Goal: Participate in discussion: Engage in conversation with other users on a specific topic

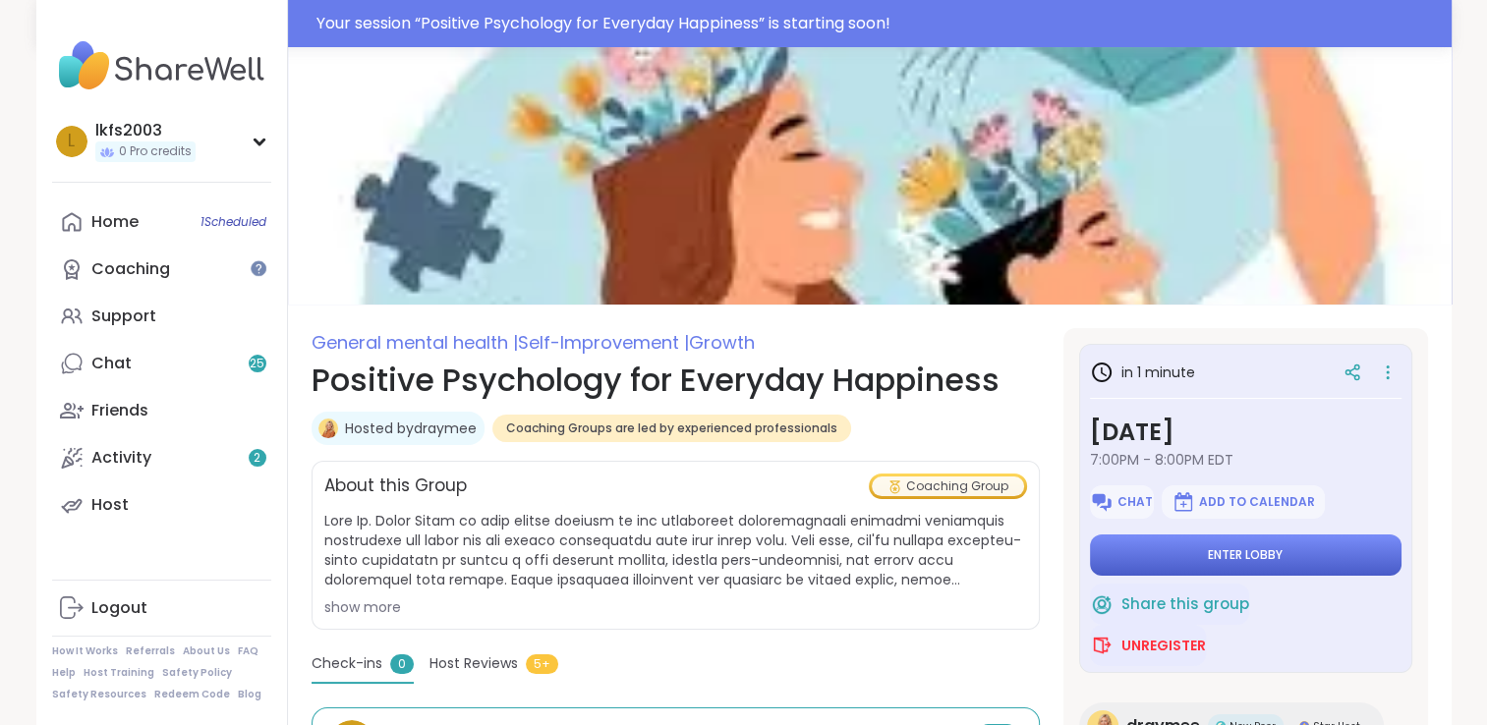
click at [1364, 560] on button "Enter lobby" at bounding box center [1245, 555] width 311 height 41
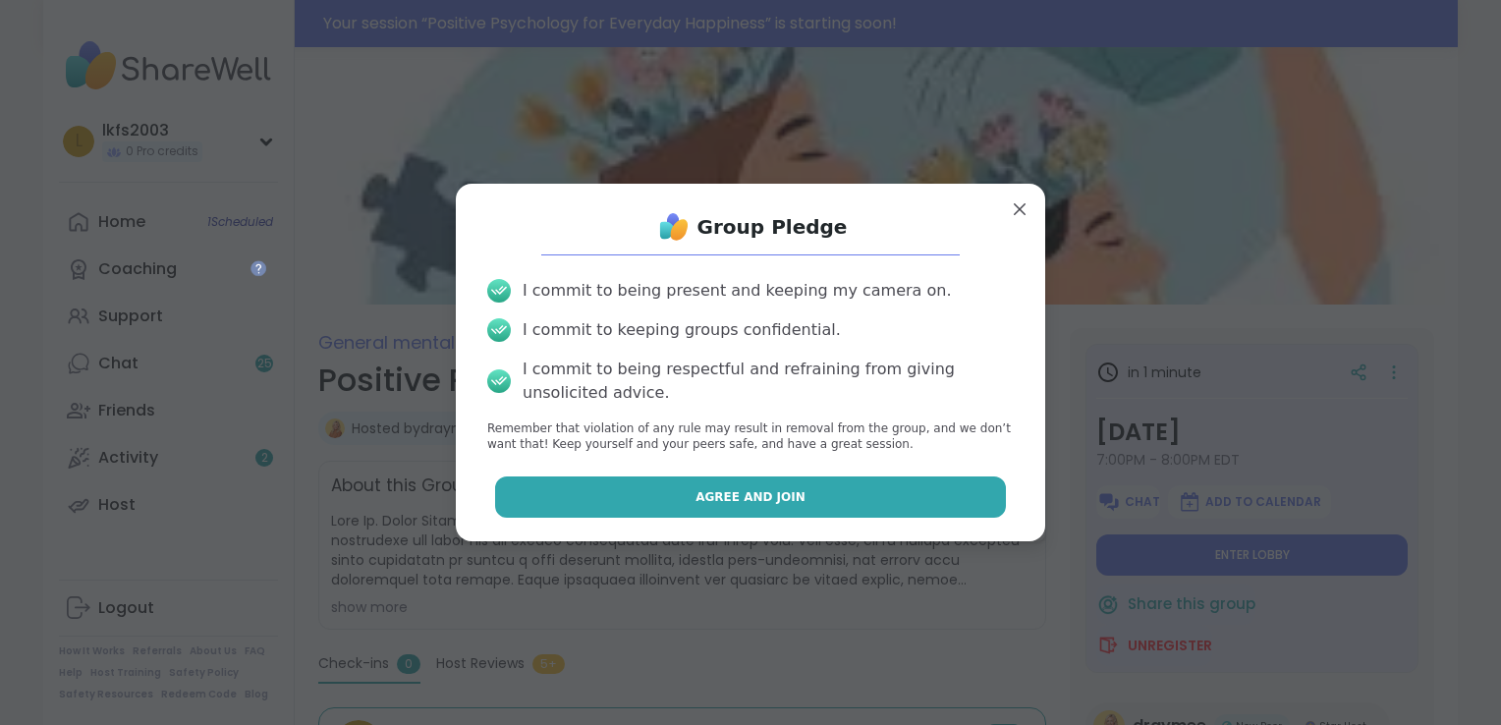
click at [939, 513] on button "Agree and Join" at bounding box center [751, 497] width 512 height 41
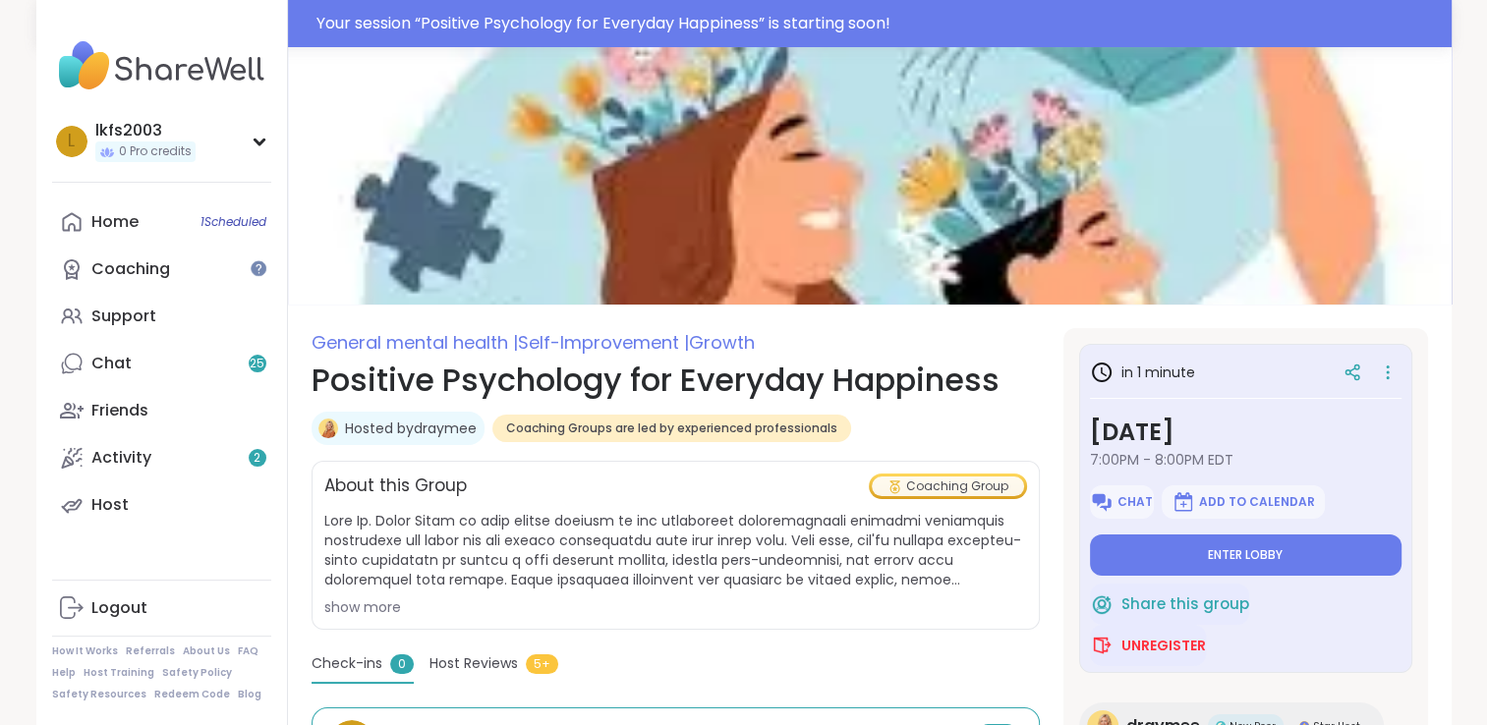
type textarea "*"
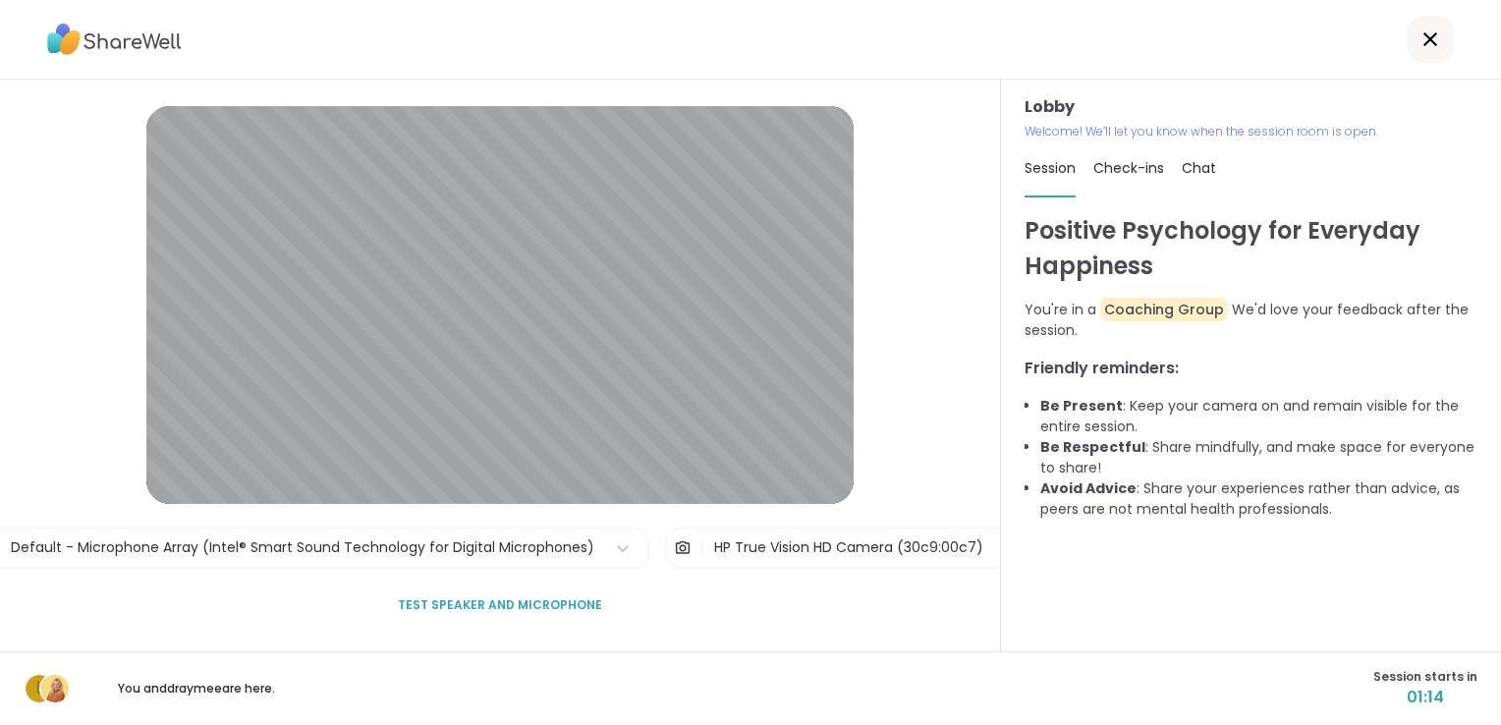
click at [939, 513] on div "Lobby | Default - Microphone Array (Intel® Smart Sound Technology for Digital M…" at bounding box center [500, 366] width 1001 height 572
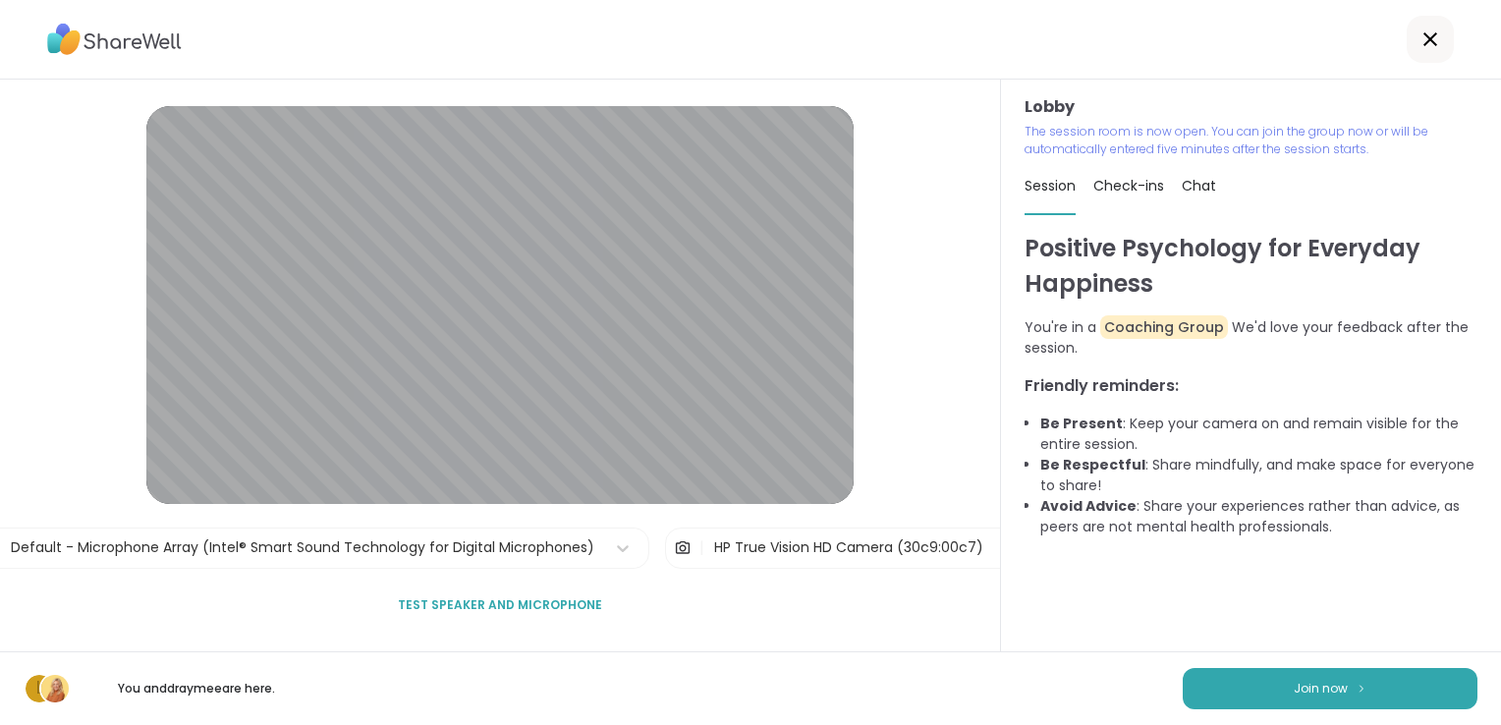
click at [939, 513] on div "Lobby | Default - Microphone Array (Intel® Smart Sound Technology for Digital M…" at bounding box center [500, 366] width 1001 height 572
click at [1362, 687] on button "Join now" at bounding box center [1330, 688] width 295 height 41
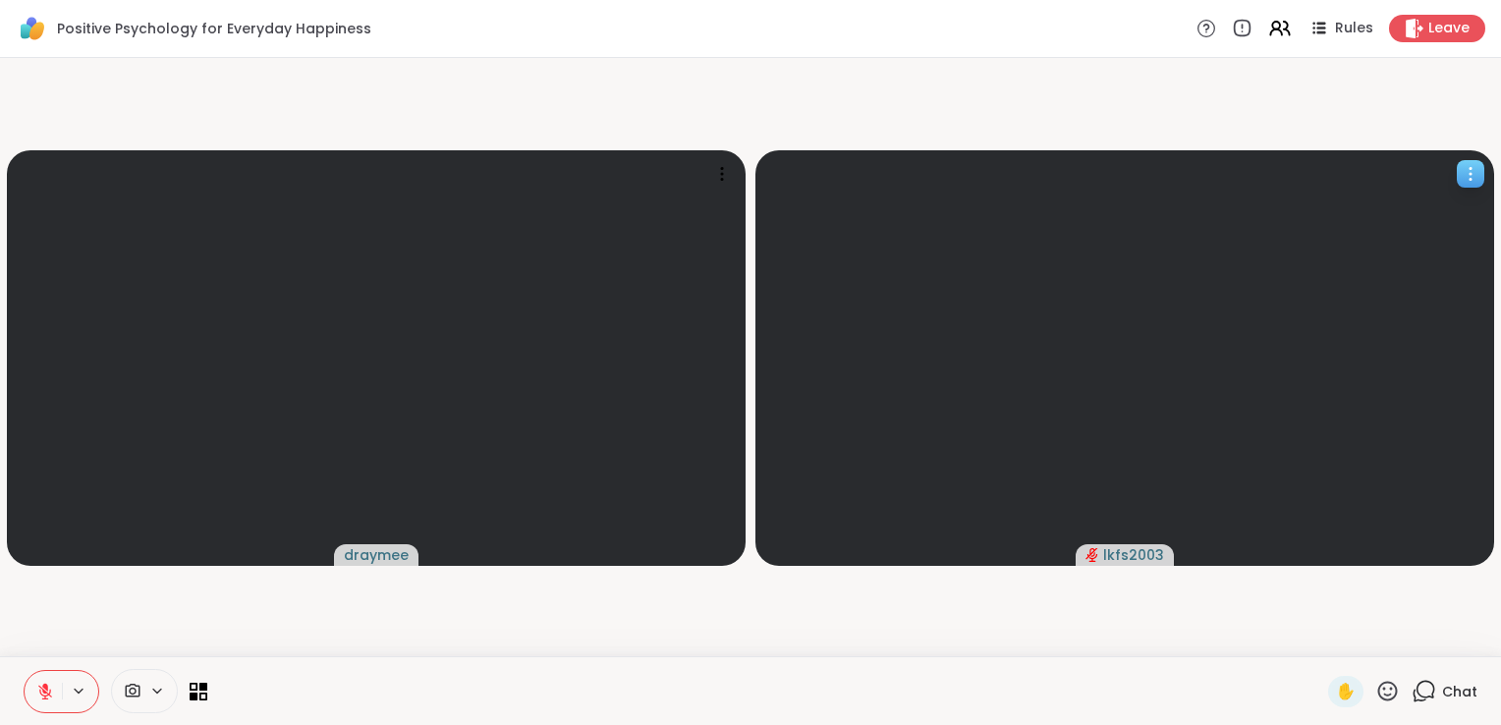
click at [1132, 563] on span "lkfs2003" at bounding box center [1133, 555] width 61 height 20
click at [1112, 560] on span "lkfs2003" at bounding box center [1133, 555] width 61 height 20
click at [1135, 550] on span "lkfs2003" at bounding box center [1133, 555] width 61 height 20
click at [1099, 546] on div "lkfs2003" at bounding box center [1125, 555] width 98 height 22
click at [1091, 371] on video at bounding box center [1125, 358] width 739 height 416
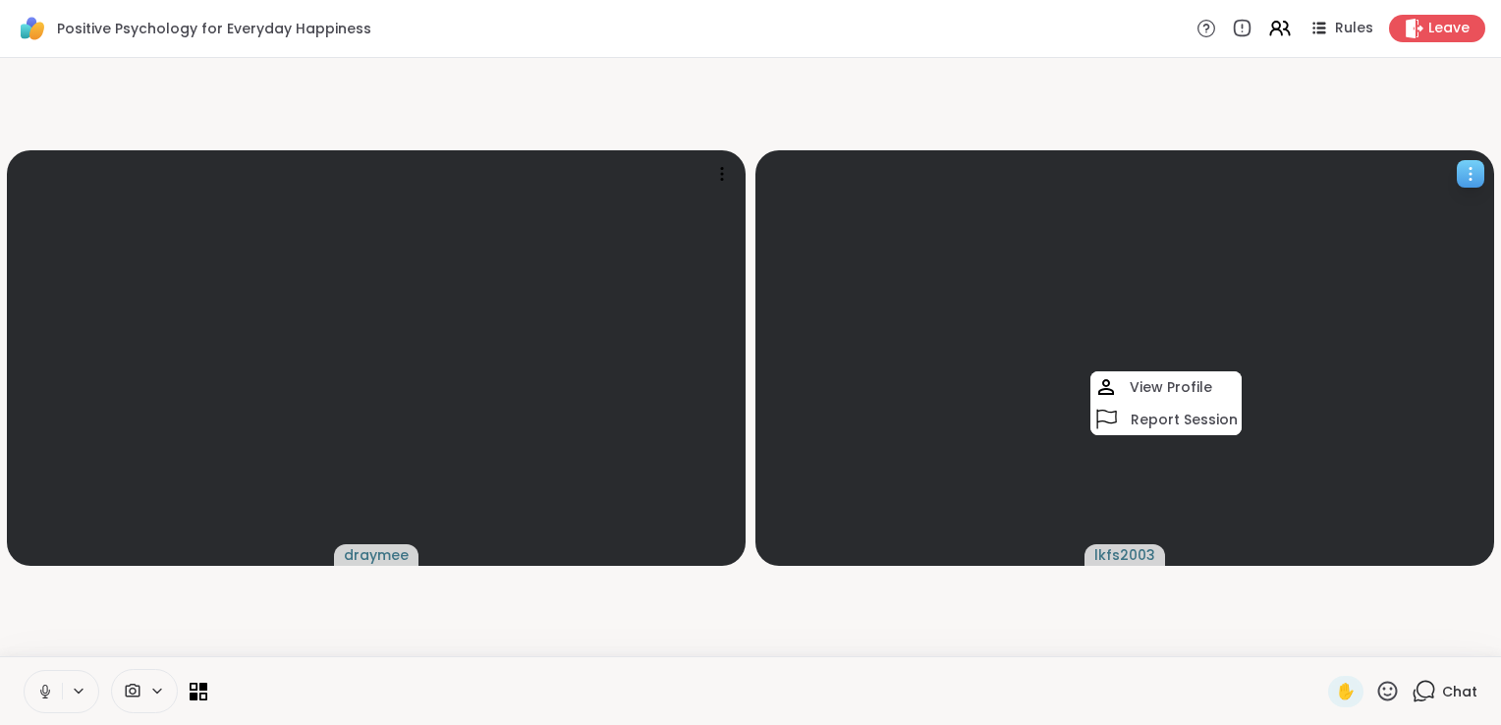
click at [1346, 310] on video at bounding box center [1125, 358] width 739 height 416
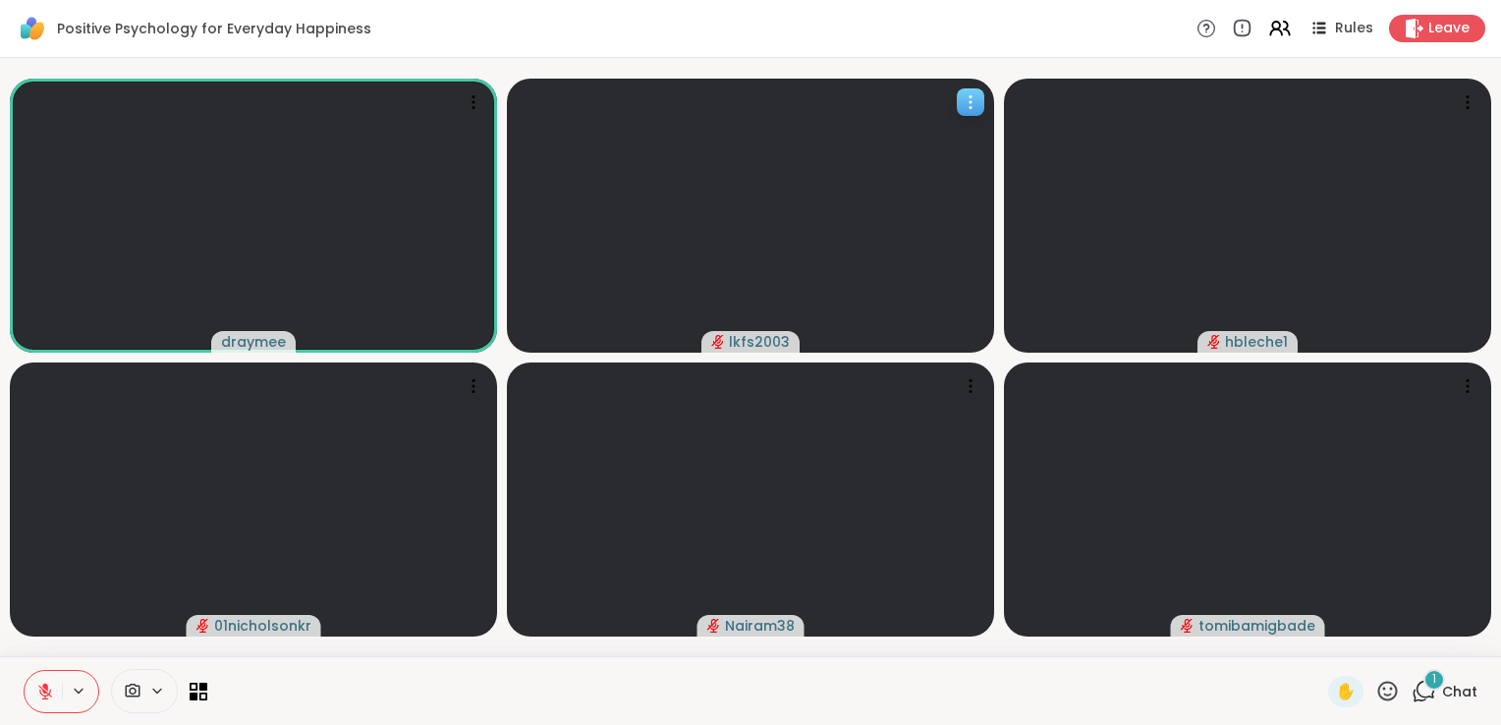
click at [1442, 692] on span "Chat" at bounding box center [1459, 692] width 35 height 20
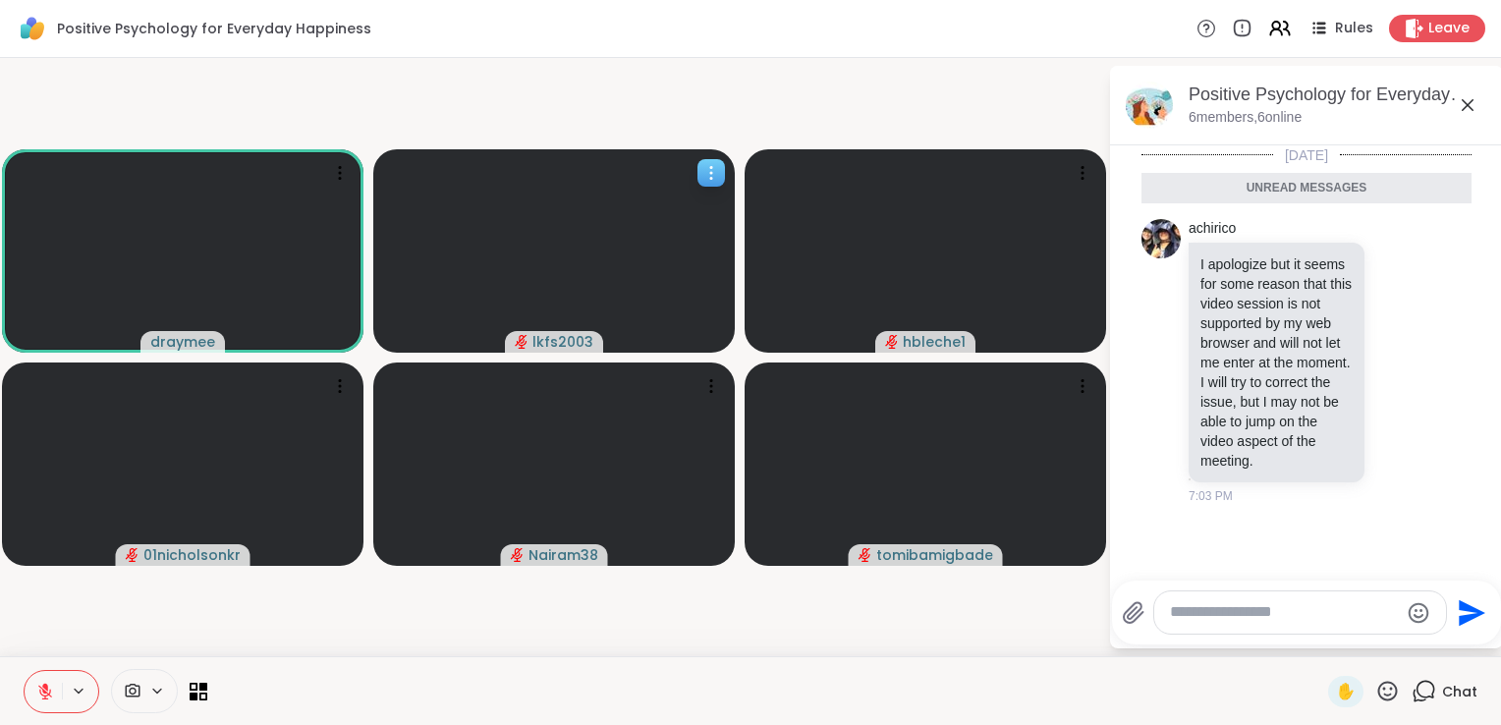
click at [1260, 623] on textarea "Type your message" at bounding box center [1284, 612] width 229 height 21
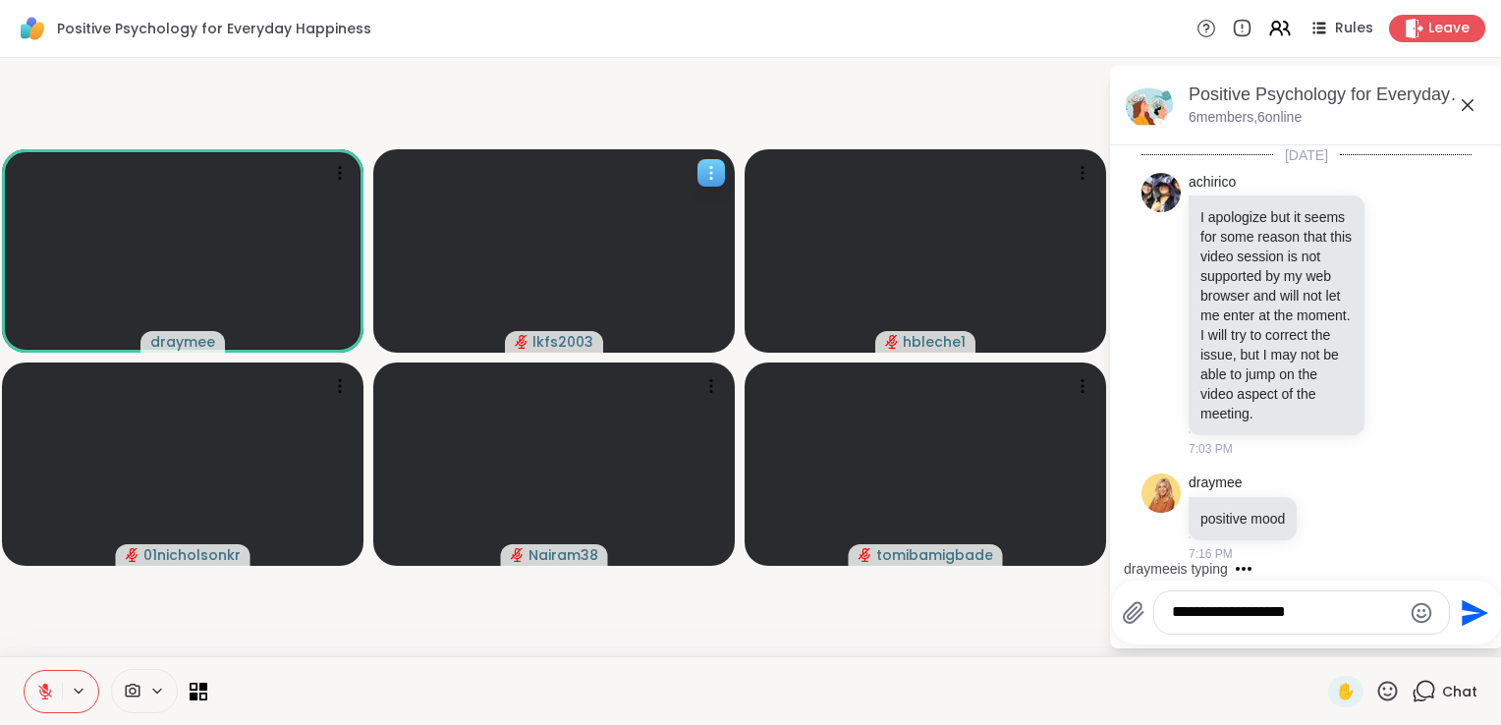
type textarea "**********"
click at [1477, 615] on icon "Send" at bounding box center [1475, 612] width 27 height 27
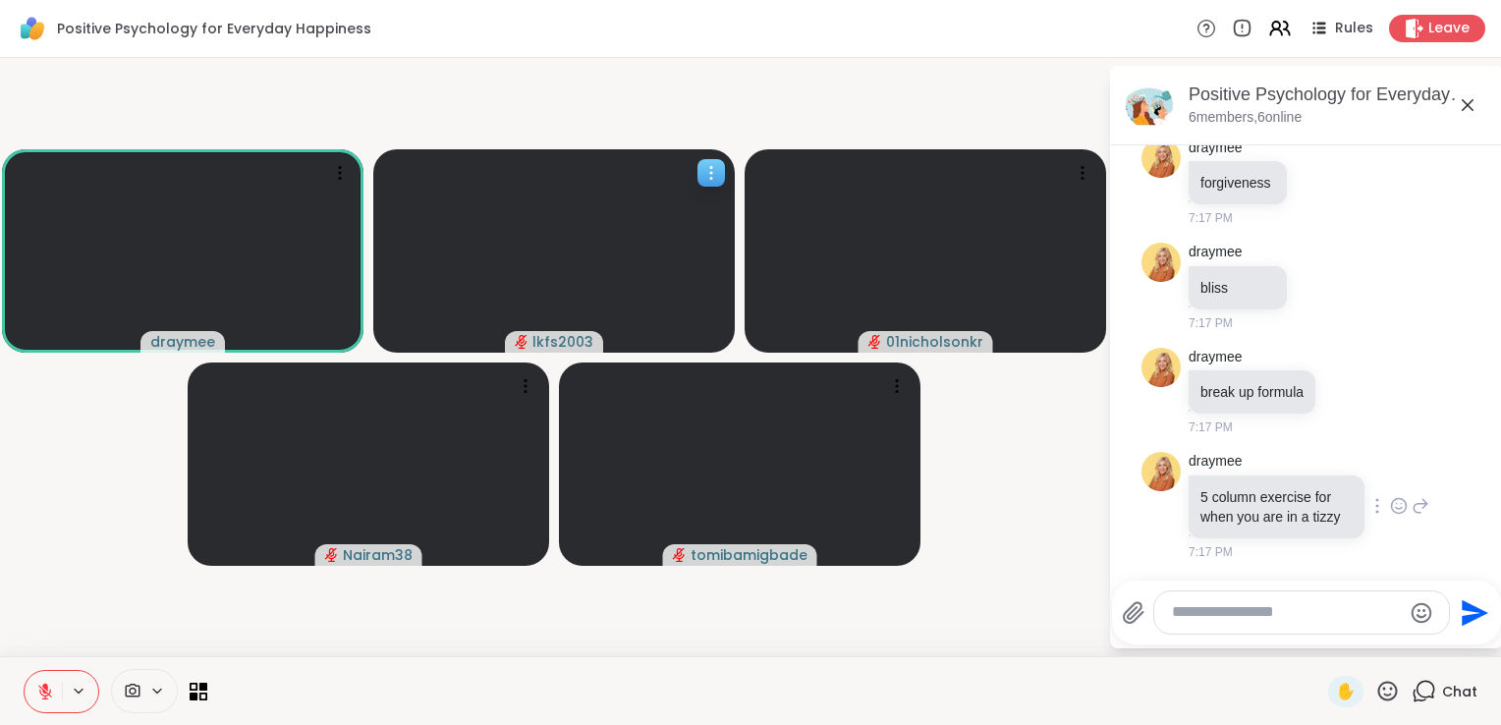
scroll to position [1691, 0]
click at [1202, 553] on span "7:17 PM" at bounding box center [1211, 552] width 44 height 18
click at [1392, 505] on icon at bounding box center [1399, 505] width 15 height 15
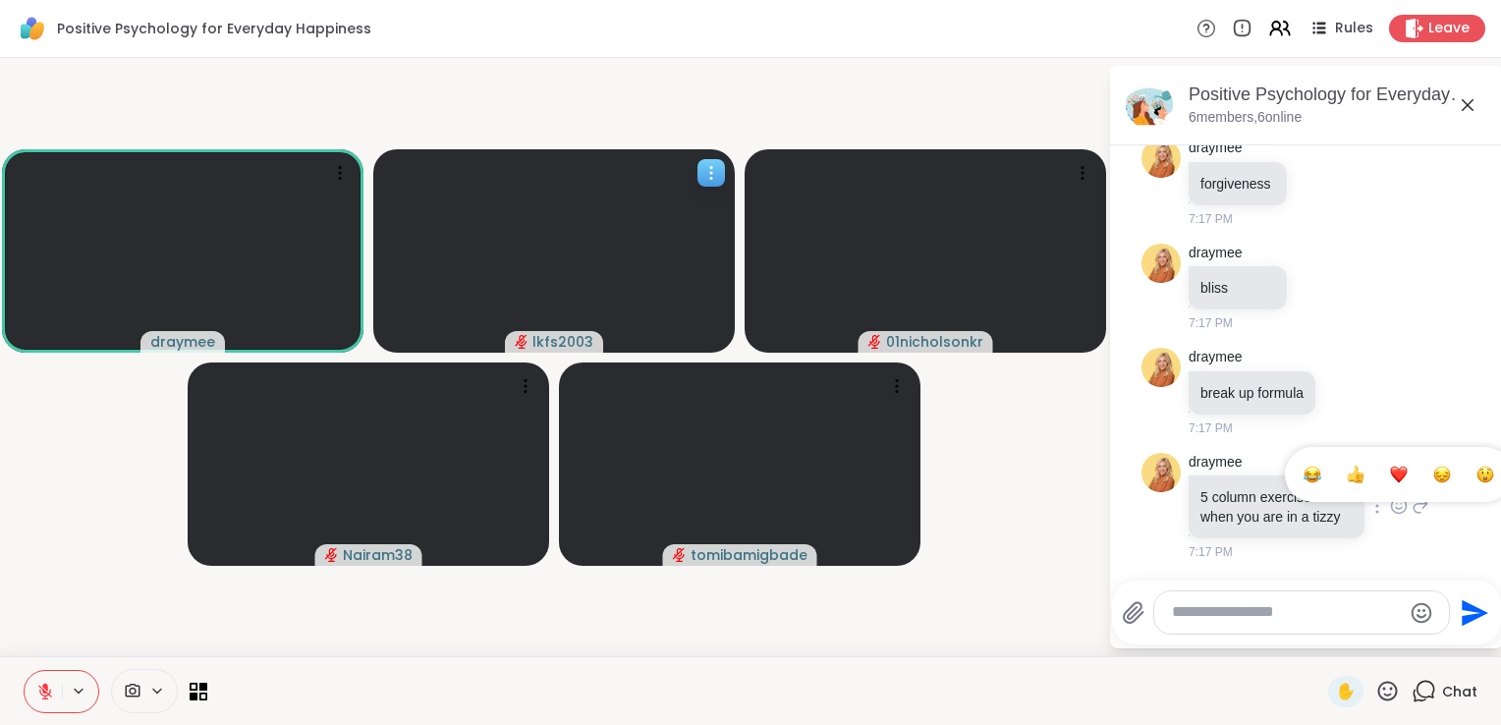
click at [1347, 467] on div "Select Reaction: Thumbs up" at bounding box center [1356, 475] width 18 height 18
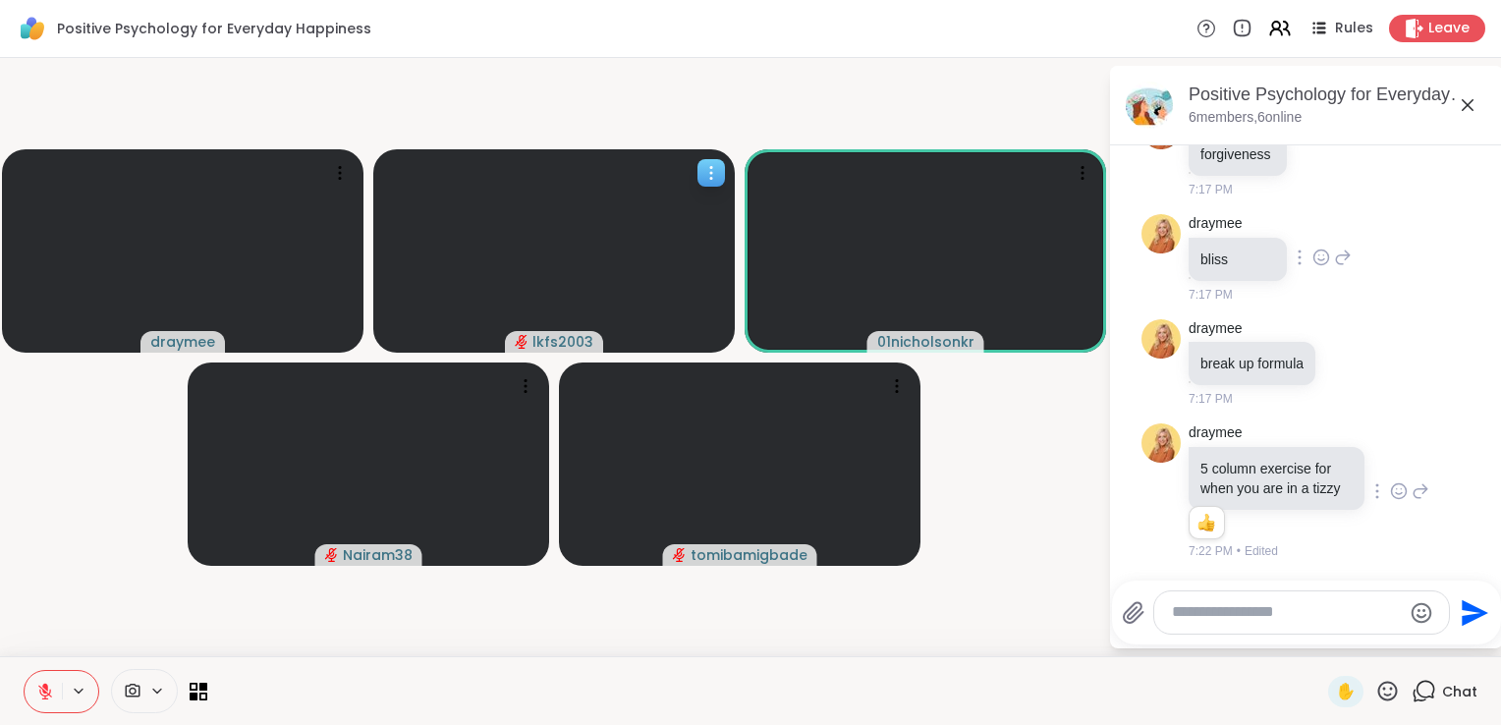
scroll to position [1831, 0]
click at [1315, 251] on icon at bounding box center [1322, 258] width 15 height 15
click at [1277, 217] on div "Select Reaction: Thumbs up" at bounding box center [1278, 226] width 18 height 18
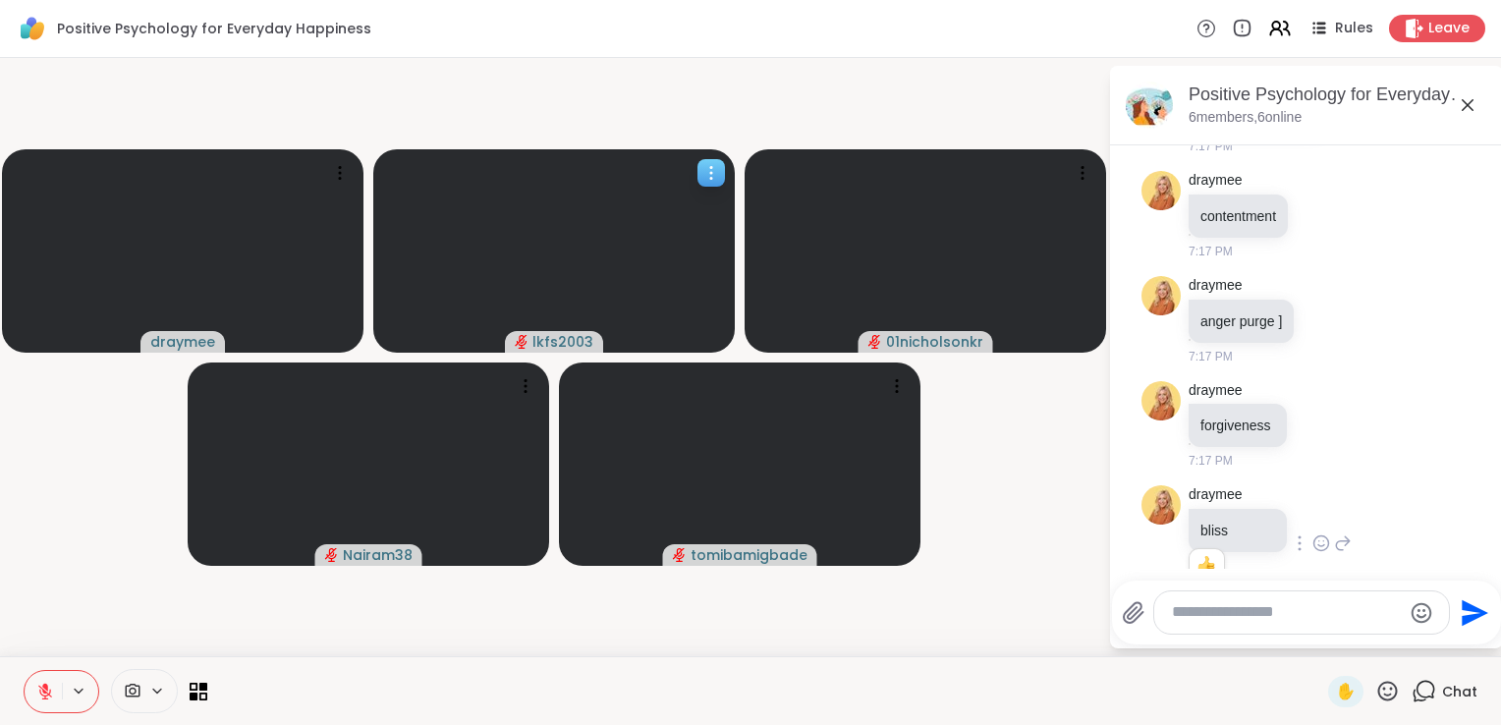
scroll to position [1451, 0]
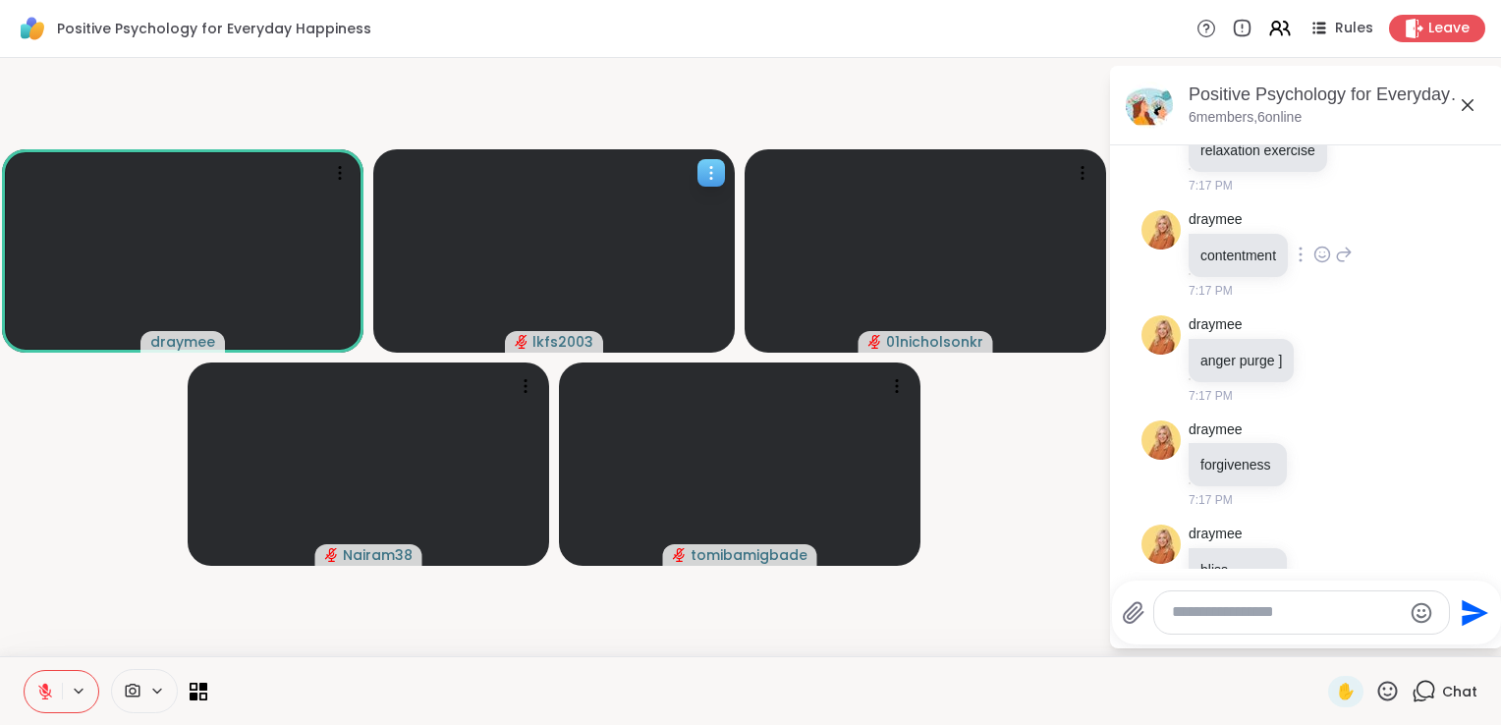
click at [1322, 264] on icon at bounding box center [1323, 255] width 18 height 20
click at [1327, 264] on icon at bounding box center [1323, 255] width 18 height 20
click at [1279, 232] on div "Select Reaction: Thumbs up" at bounding box center [1279, 223] width 18 height 18
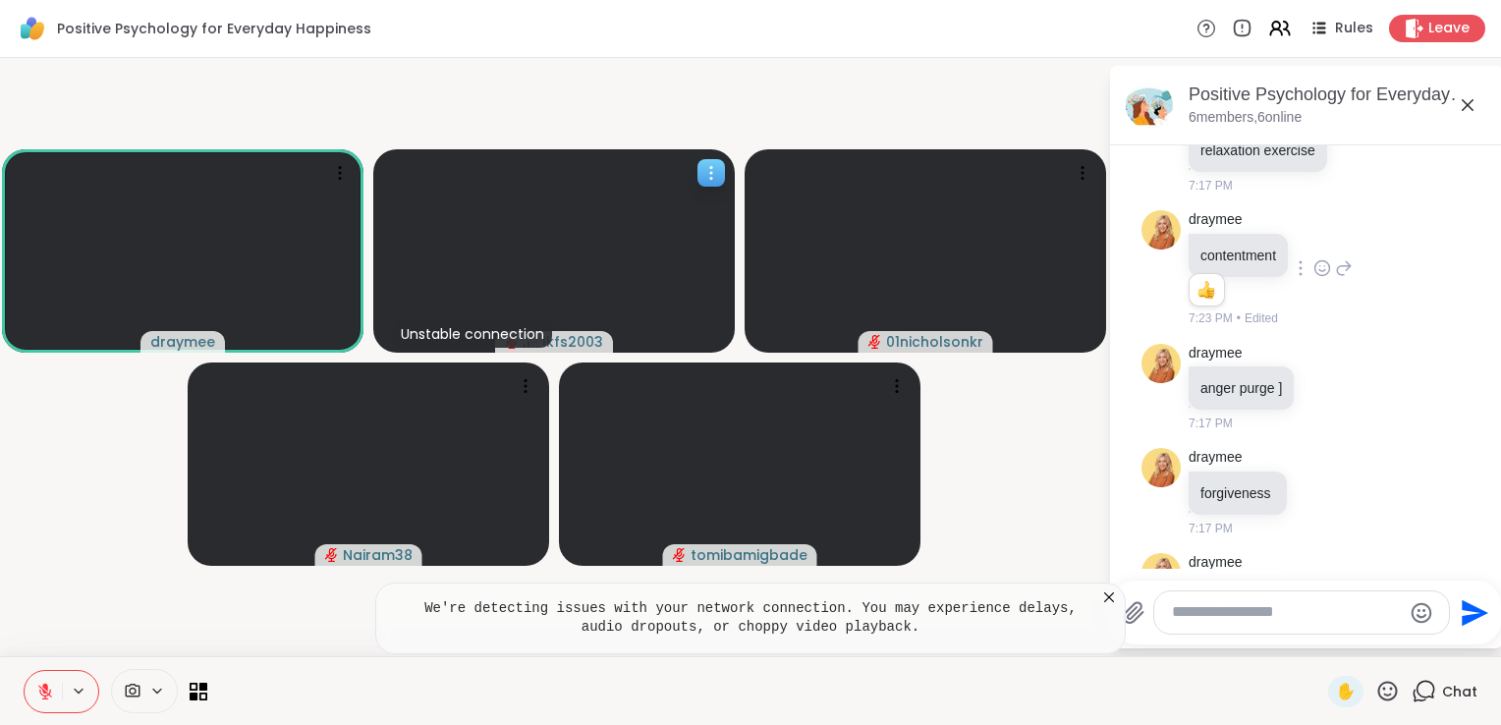
click at [1486, 153] on html "Positive Psychology for Everyday Happiness Rules Leave draymee Unstable connect…" at bounding box center [750, 362] width 1501 height 725
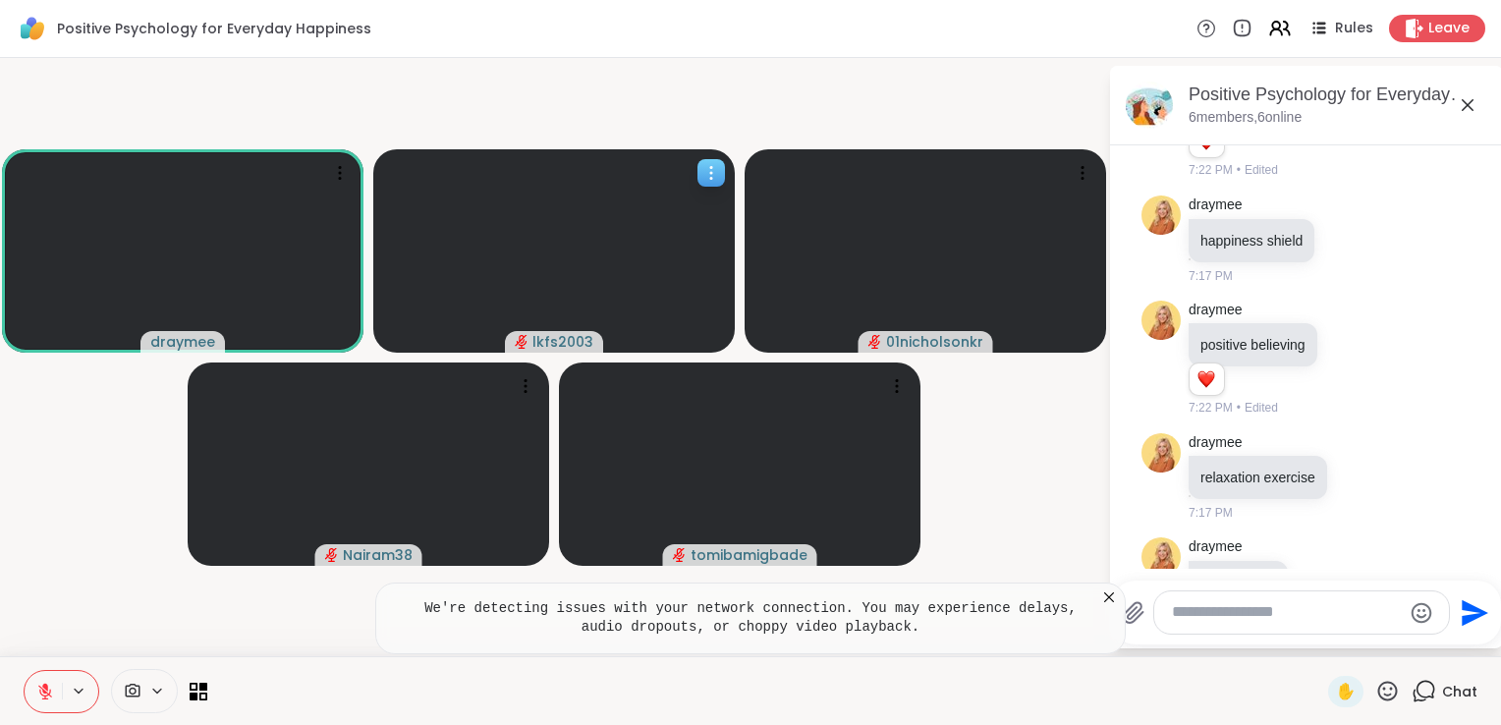
scroll to position [1085, 0]
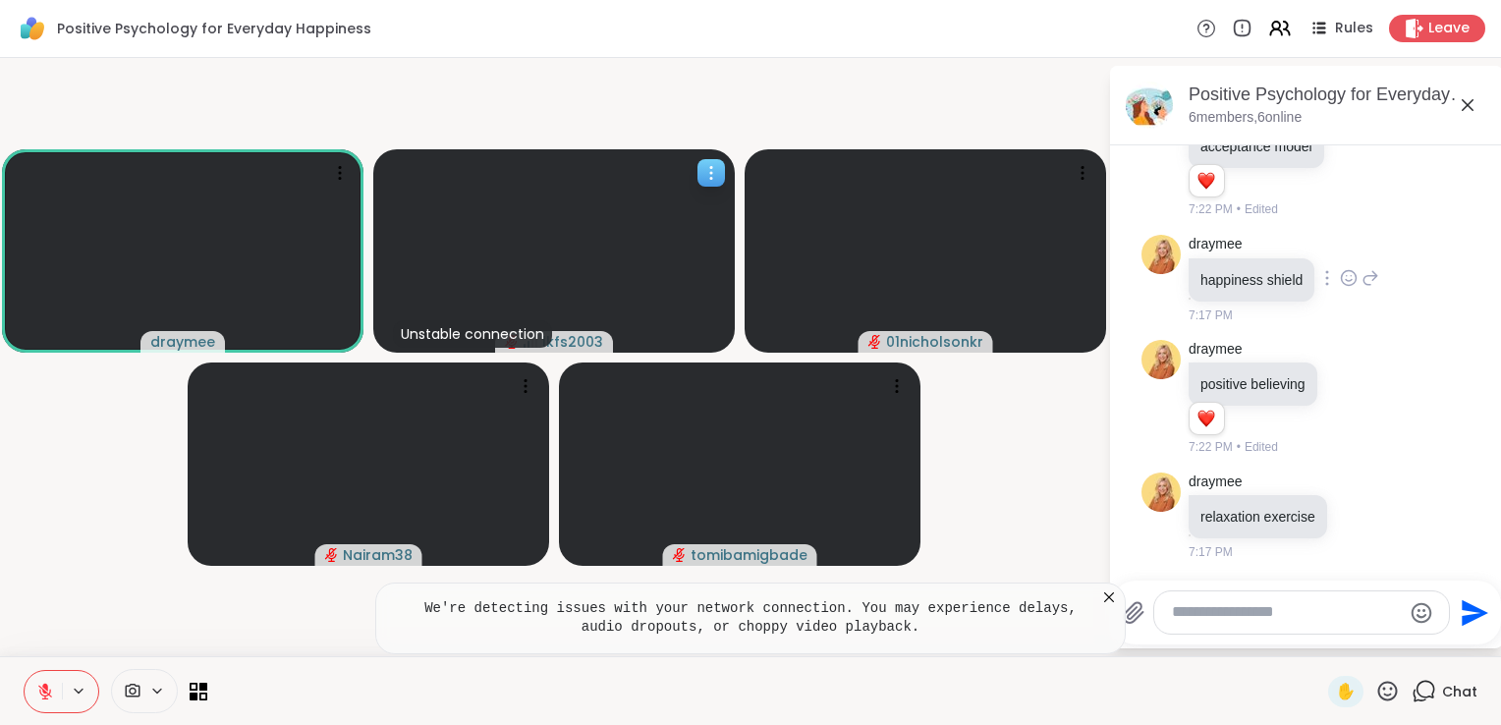
click at [1344, 286] on icon at bounding box center [1349, 278] width 15 height 15
click at [1311, 255] on div "Select Reaction: Thumbs up" at bounding box center [1306, 247] width 18 height 18
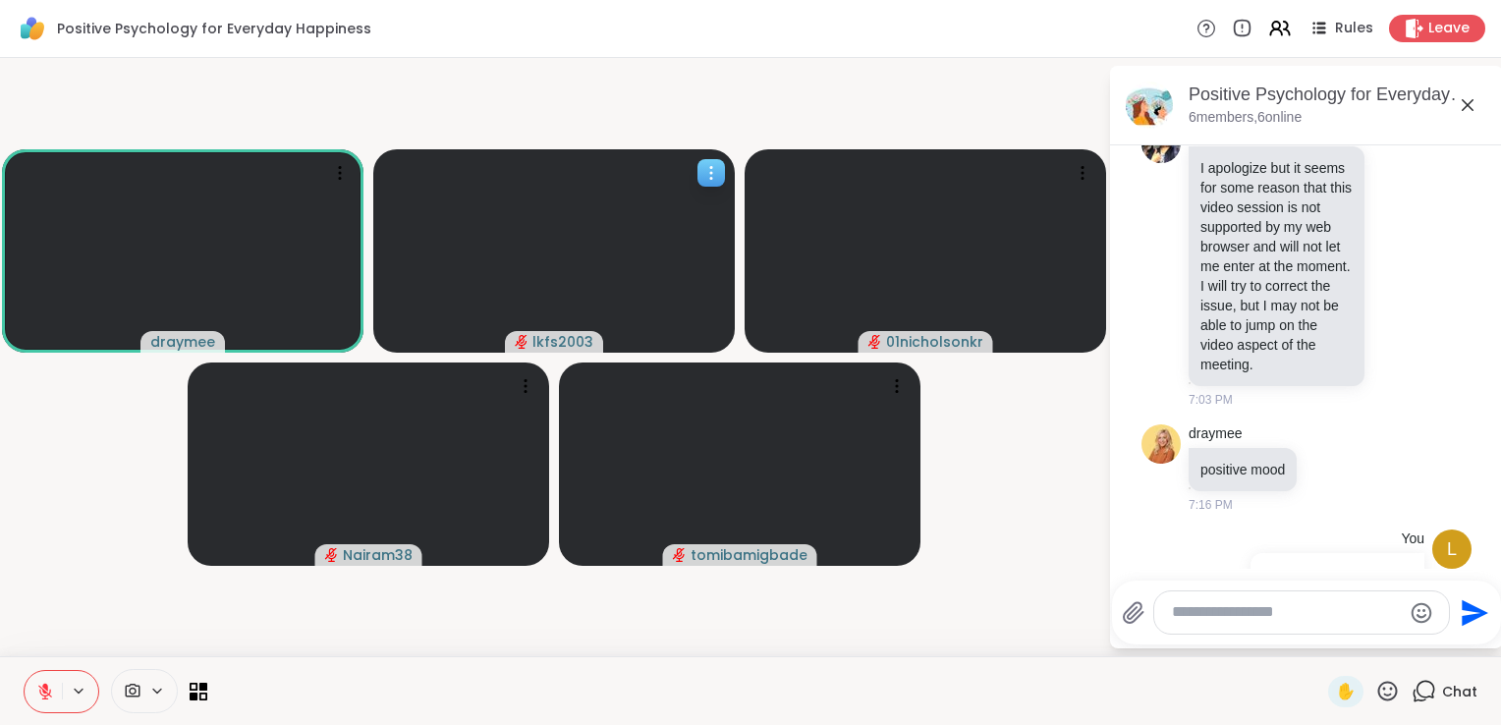
scroll to position [24, 0]
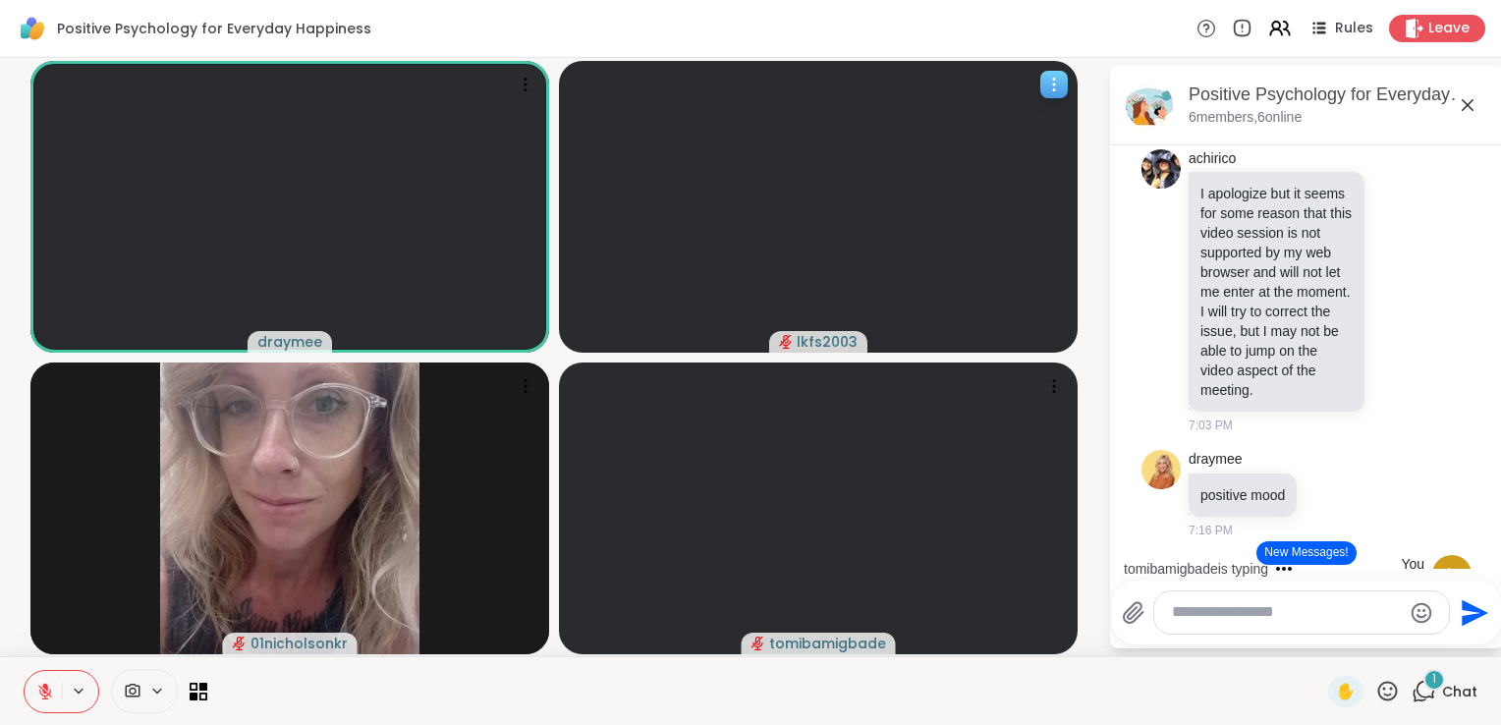
click at [1239, 616] on textarea "Type your message" at bounding box center [1286, 612] width 229 height 21
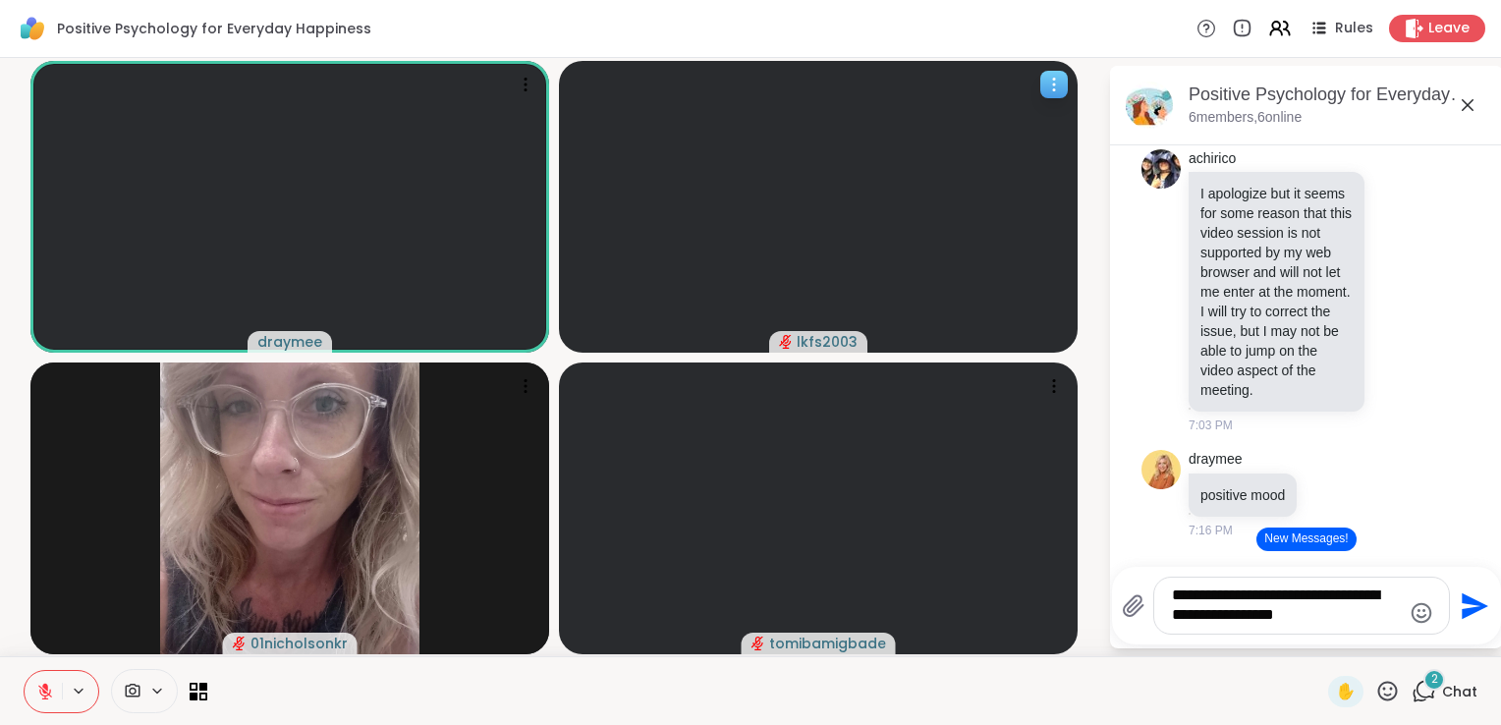
type textarea "**********"
click at [1471, 610] on icon "Send" at bounding box center [1475, 605] width 27 height 27
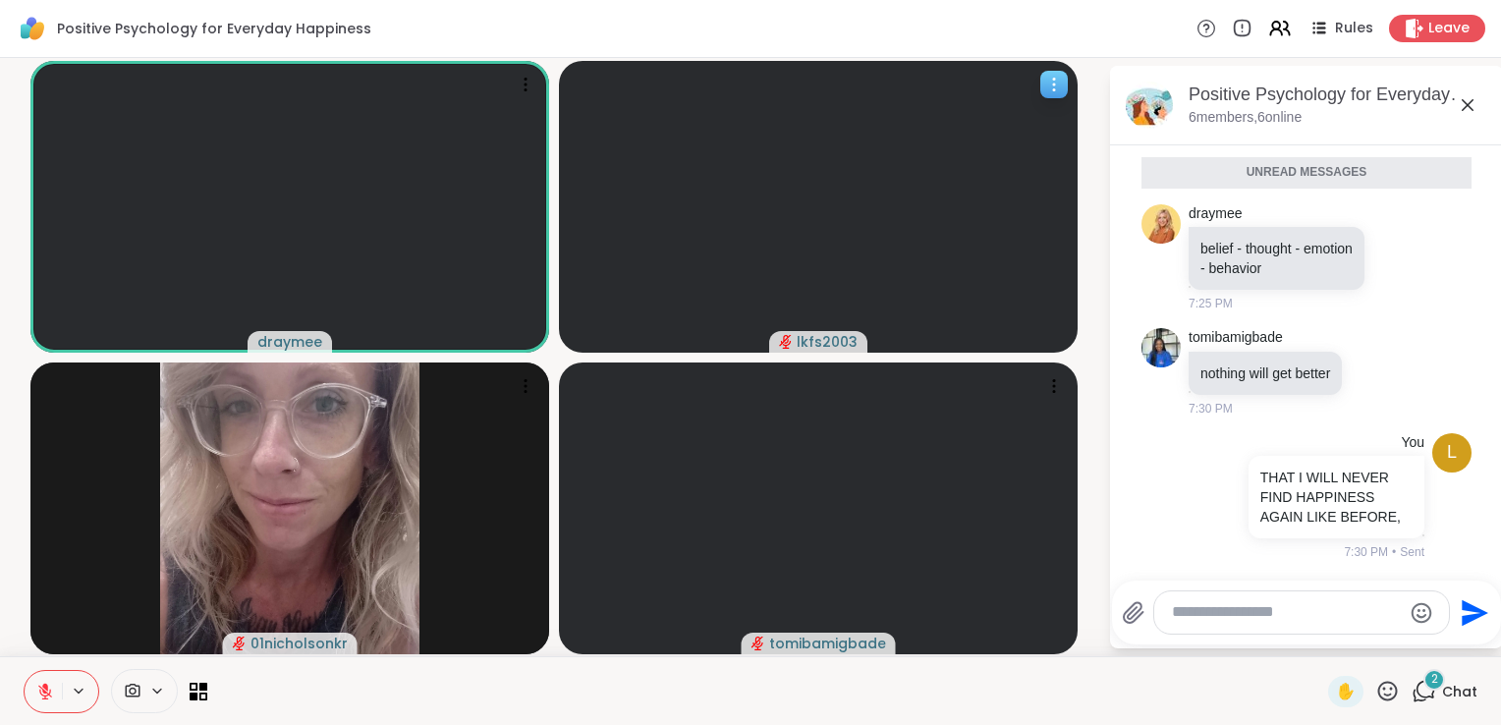
scroll to position [2335, 0]
click at [1318, 618] on textarea "Type your message" at bounding box center [1286, 612] width 229 height 21
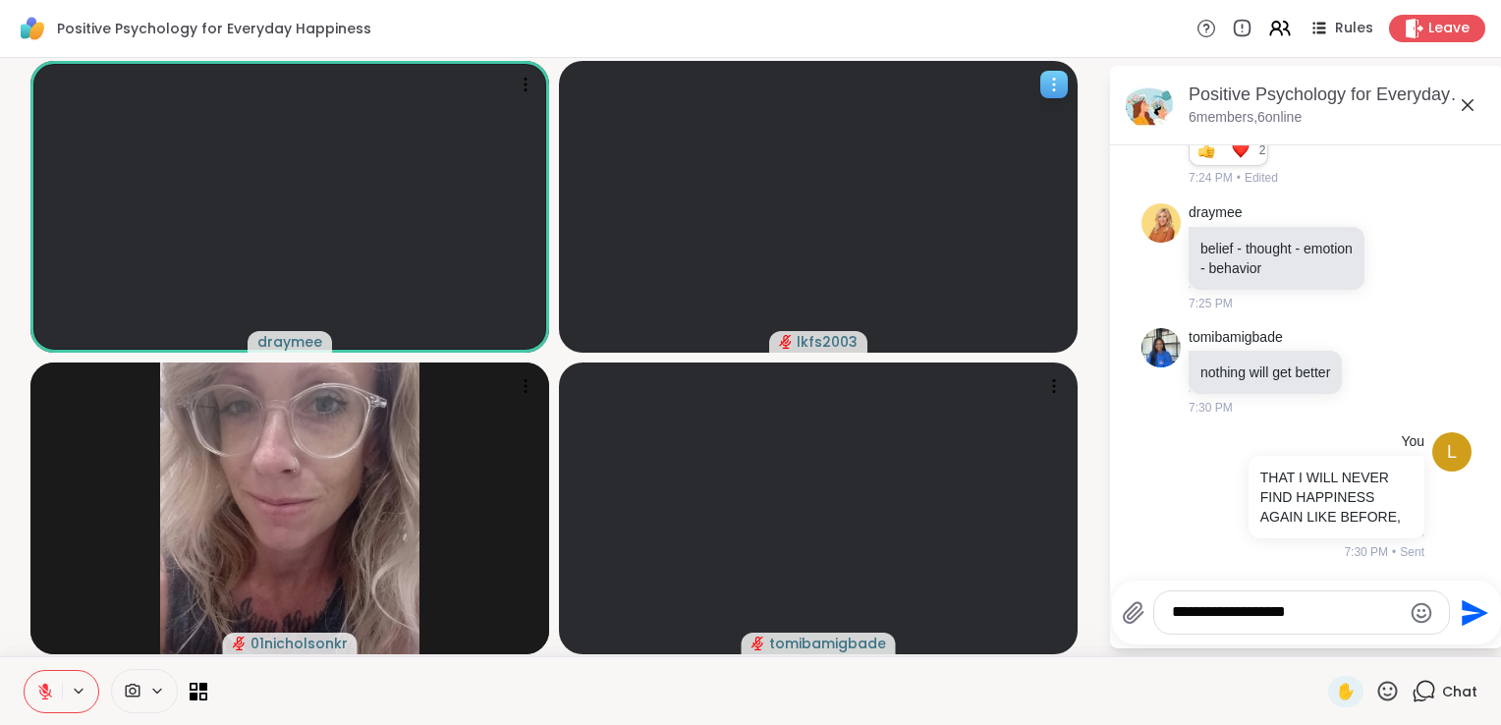
type textarea "**********"
click at [1472, 599] on icon "Send" at bounding box center [1472, 612] width 31 height 31
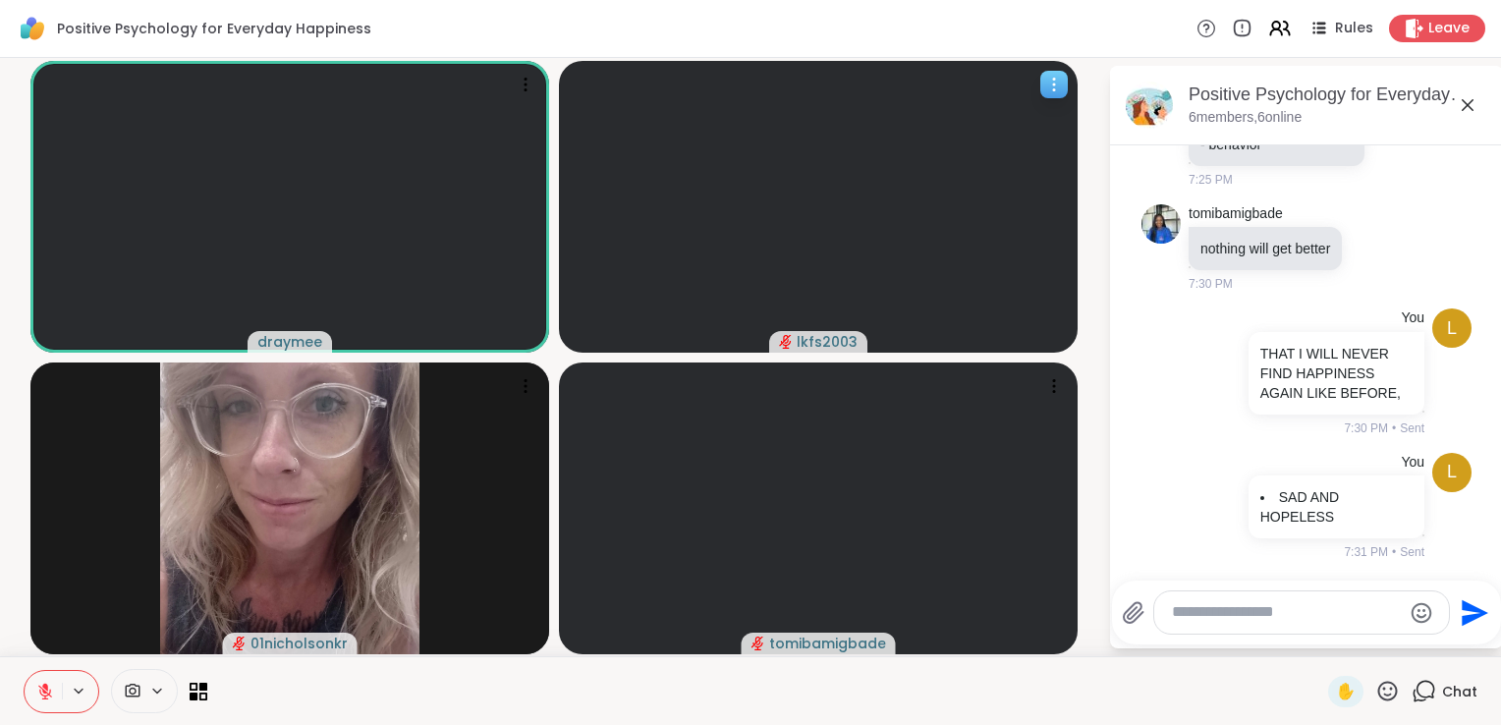
scroll to position [2563, 0]
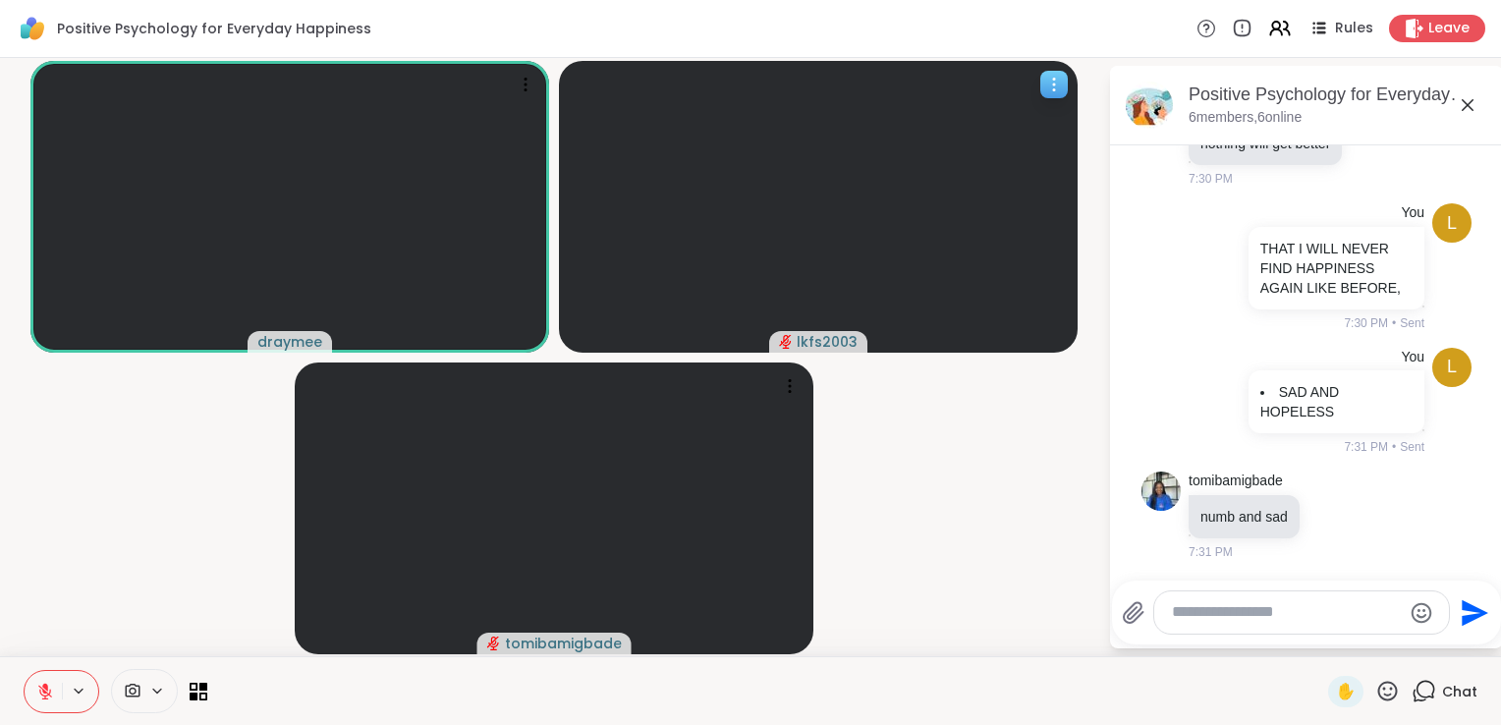
click at [1317, 611] on textarea "Type your message" at bounding box center [1286, 612] width 229 height 21
type textarea "********"
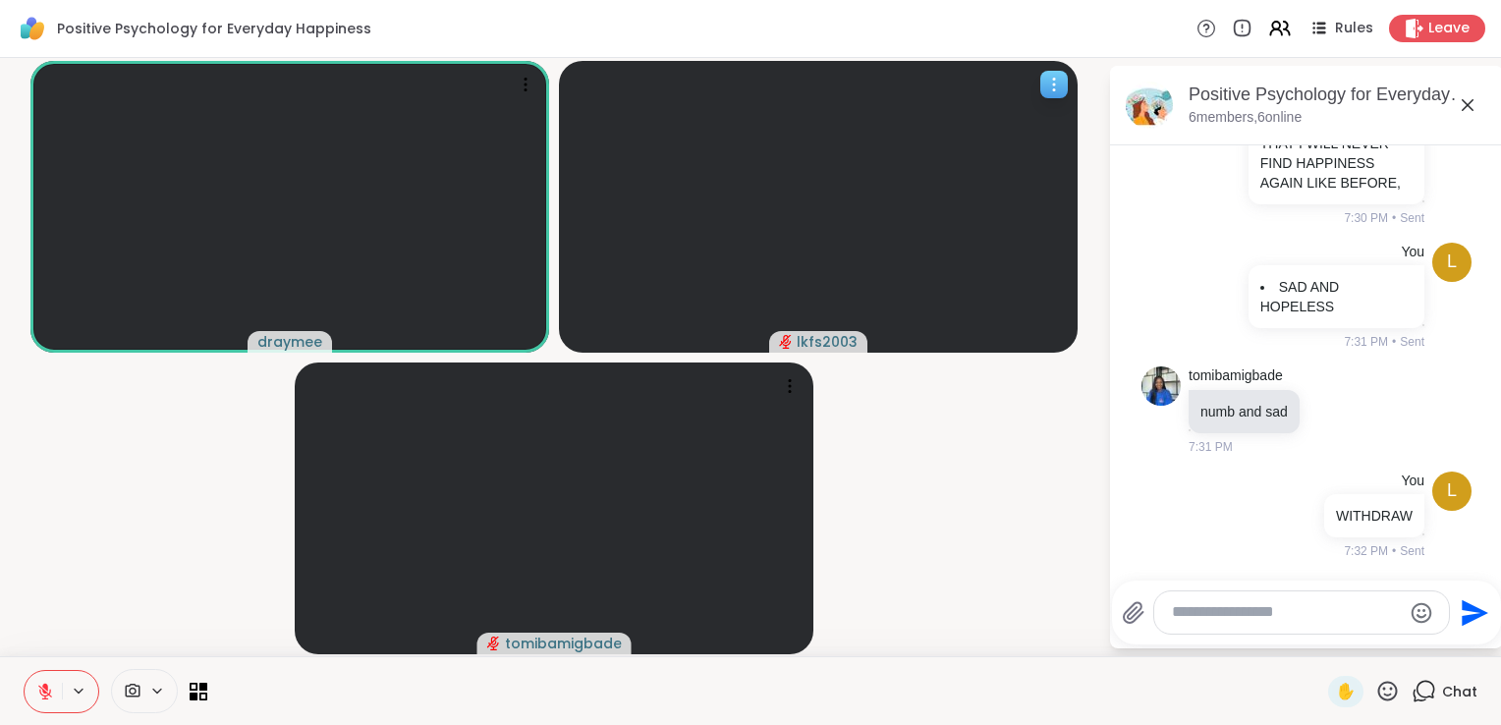
scroll to position [2773, 0]
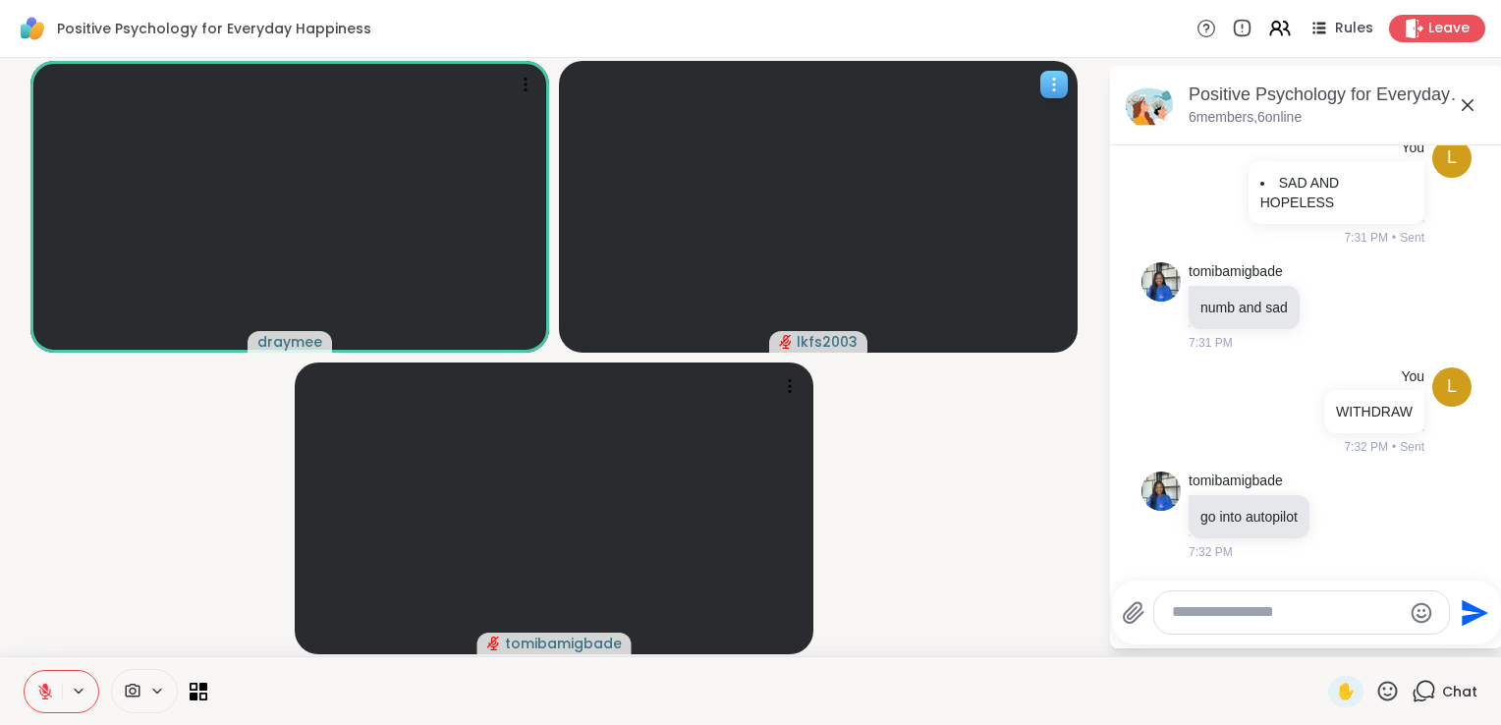
click at [1300, 615] on textarea "Type your message" at bounding box center [1286, 612] width 229 height 21
click at [1308, 616] on textarea "Type your message" at bounding box center [1286, 612] width 229 height 21
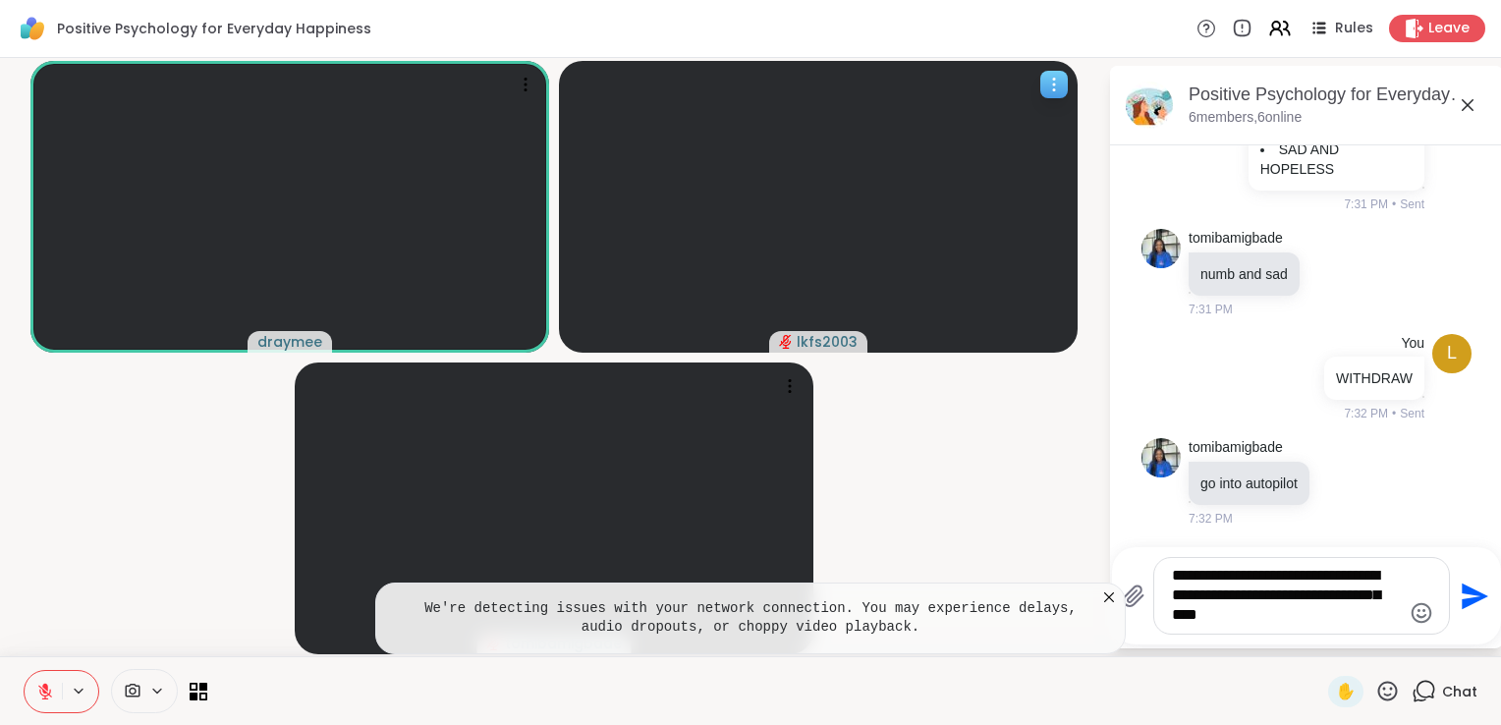
type textarea "**********"
click at [1471, 592] on icon "Send" at bounding box center [1475, 596] width 27 height 27
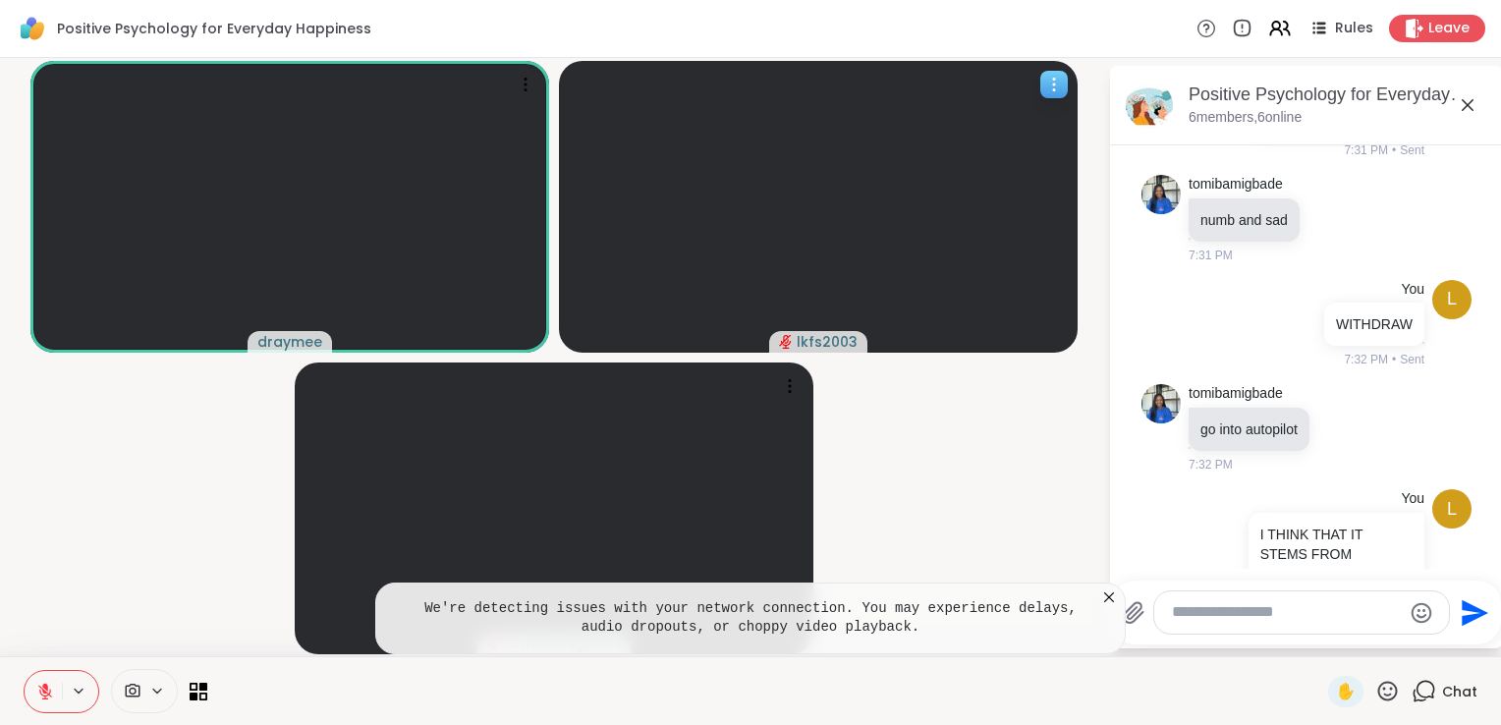
scroll to position [2975, 0]
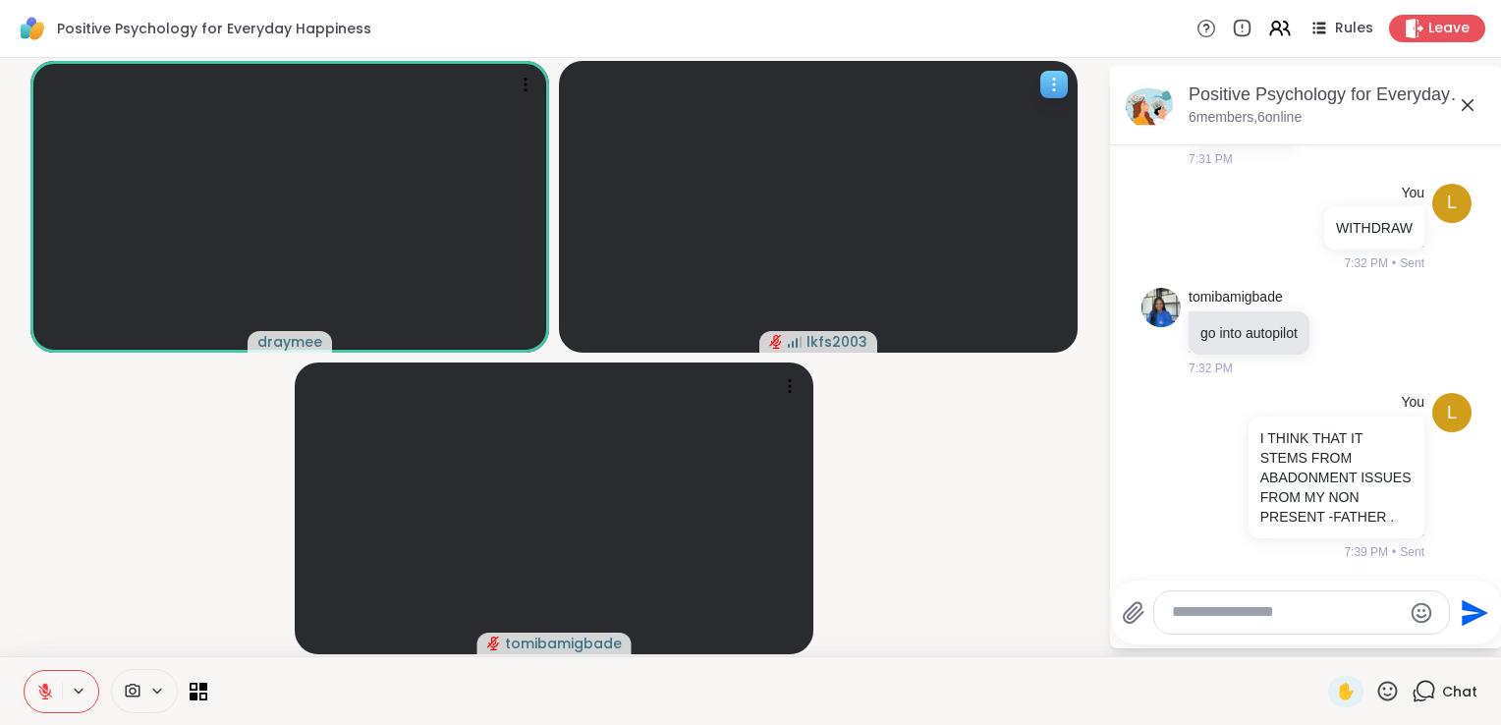
click at [1277, 616] on textarea "Type your message" at bounding box center [1286, 612] width 229 height 21
type textarea "*****"
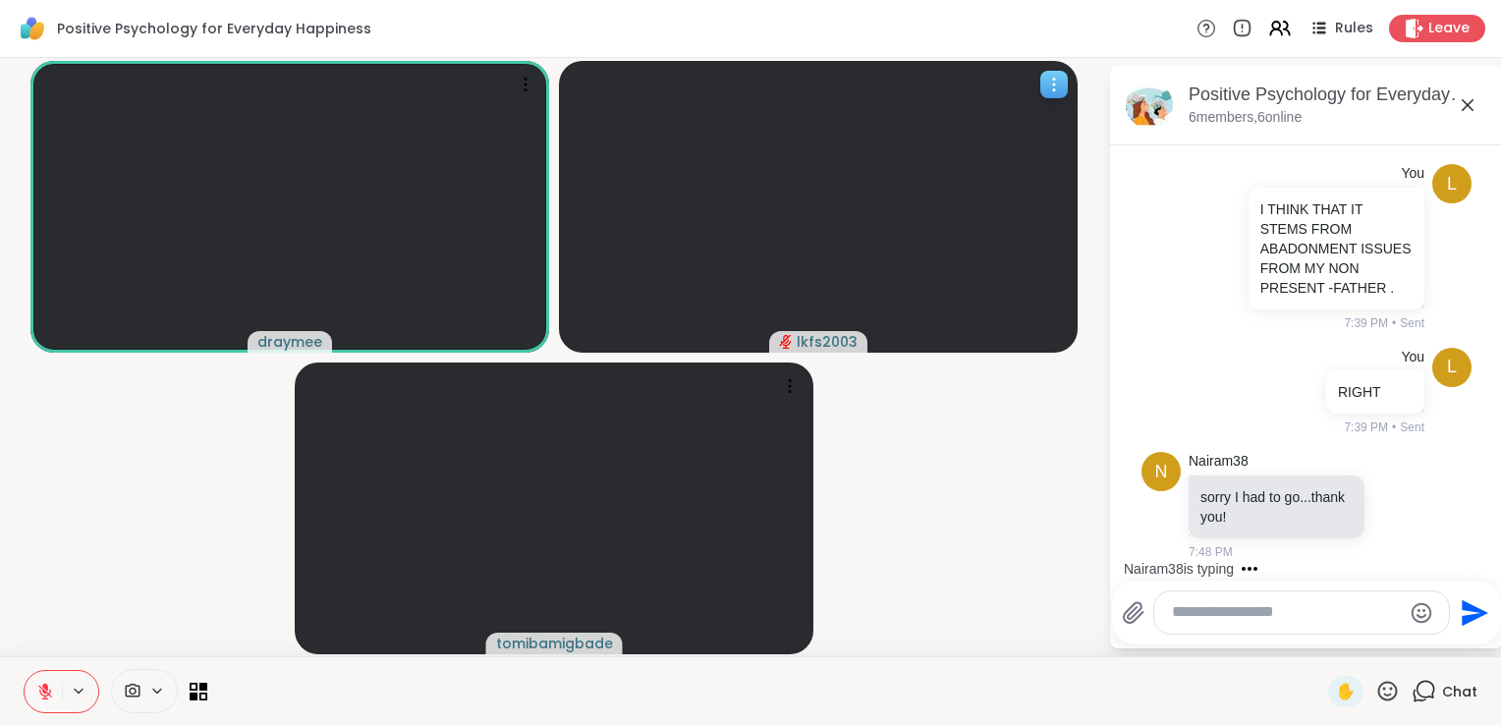
scroll to position [3328, 0]
